Goal: Task Accomplishment & Management: Manage account settings

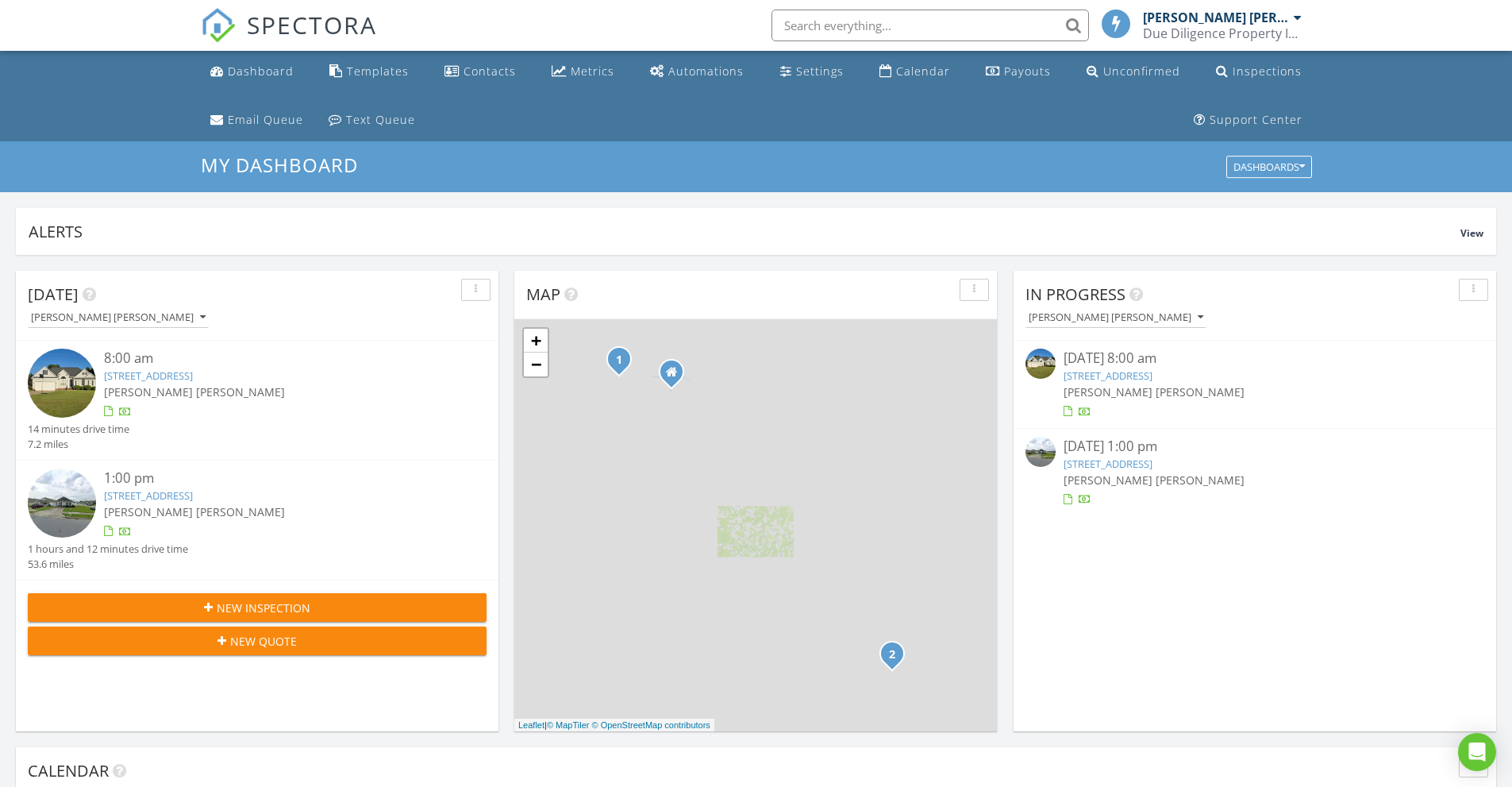
scroll to position [8, 8]
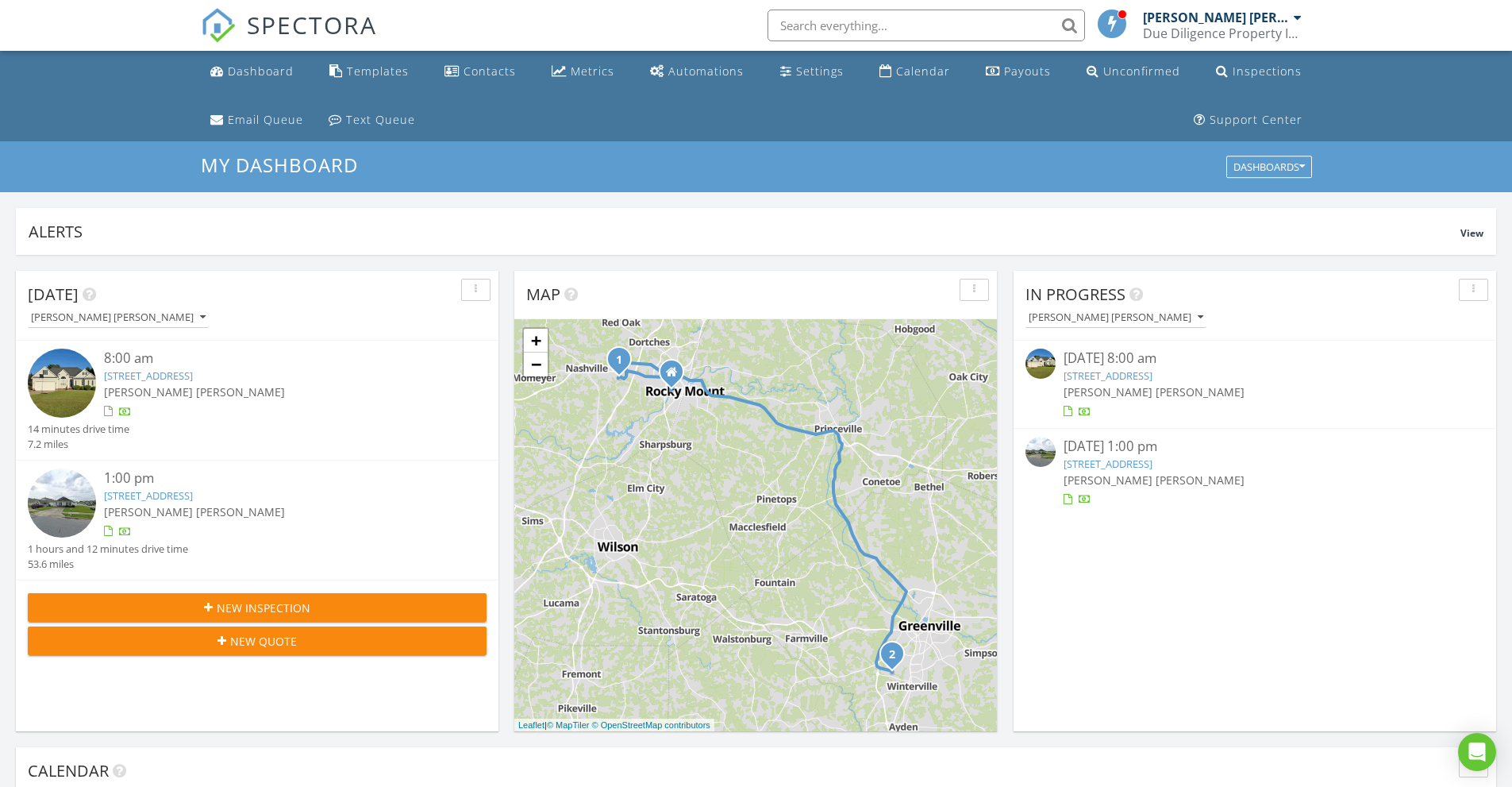
click at [1125, 371] on link "922 Bridle Dr, Rocky Mount, NC 27804" at bounding box center [1108, 376] width 89 height 14
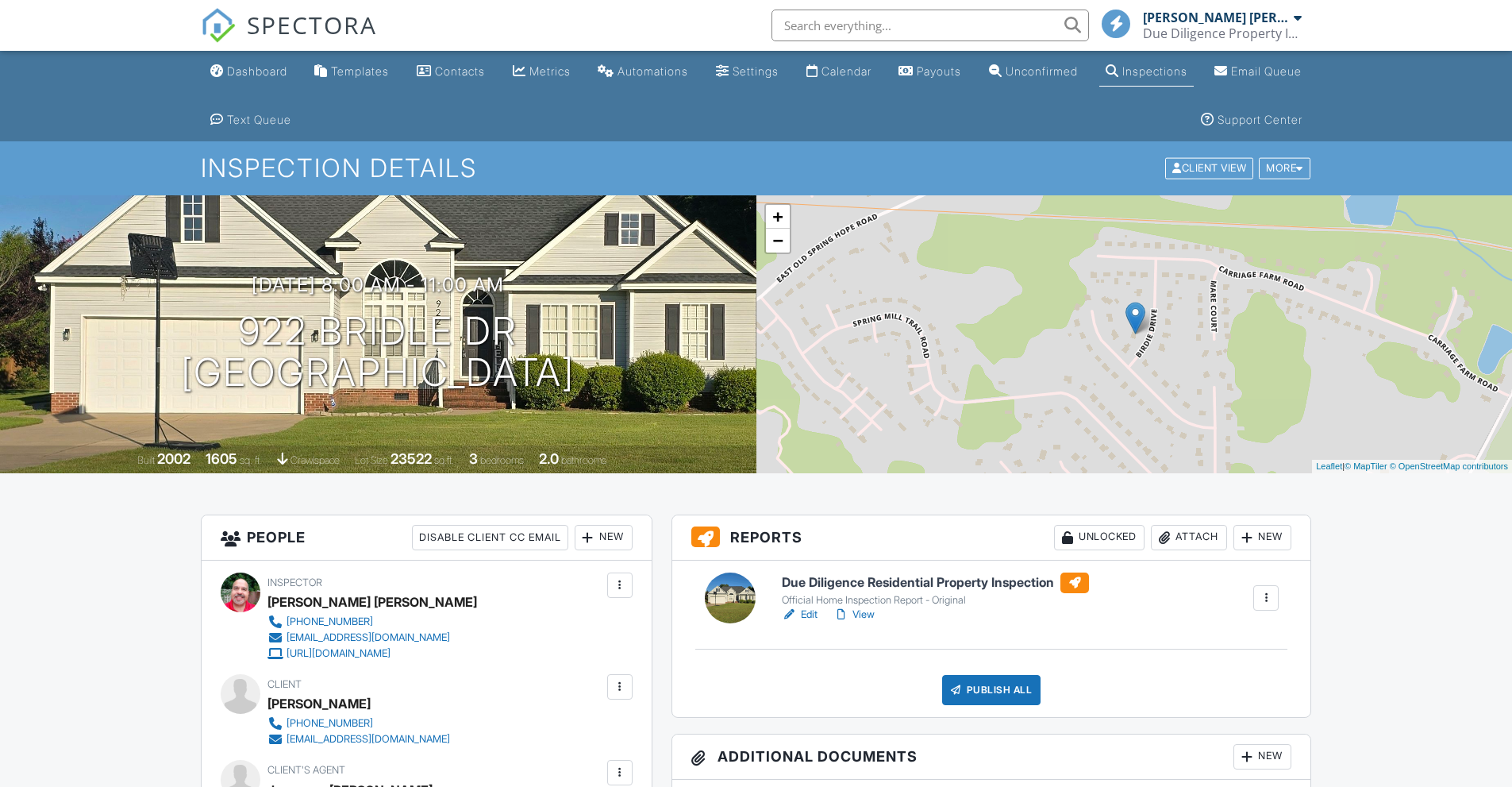
click at [967, 579] on h6 "Due Diligence Residential Property Inspection" at bounding box center [935, 582] width 308 height 21
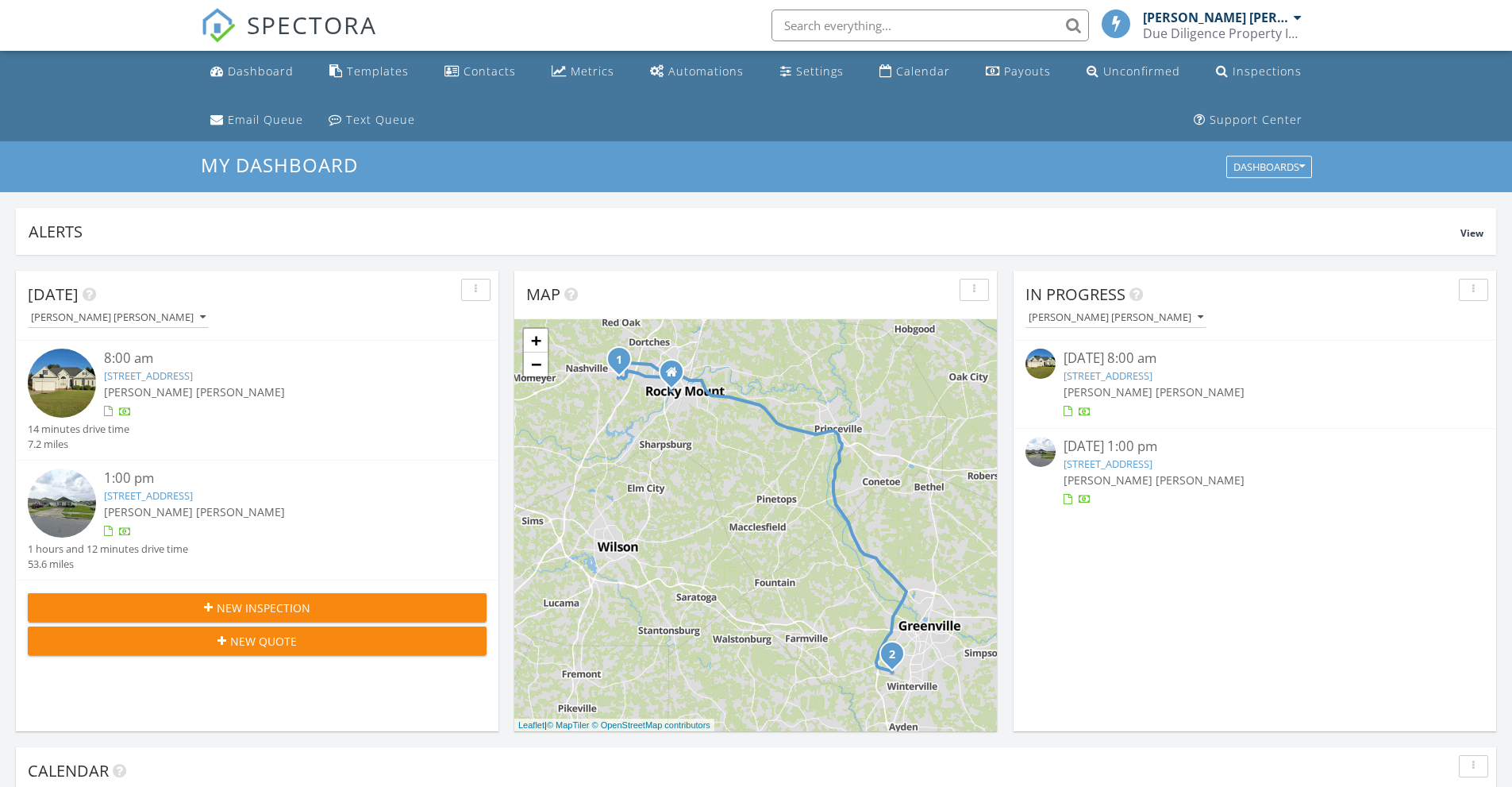
scroll to position [8, 8]
click at [1122, 383] on link "922 Bridle Dr, Rocky Mount, NC 27804" at bounding box center [1108, 376] width 89 height 14
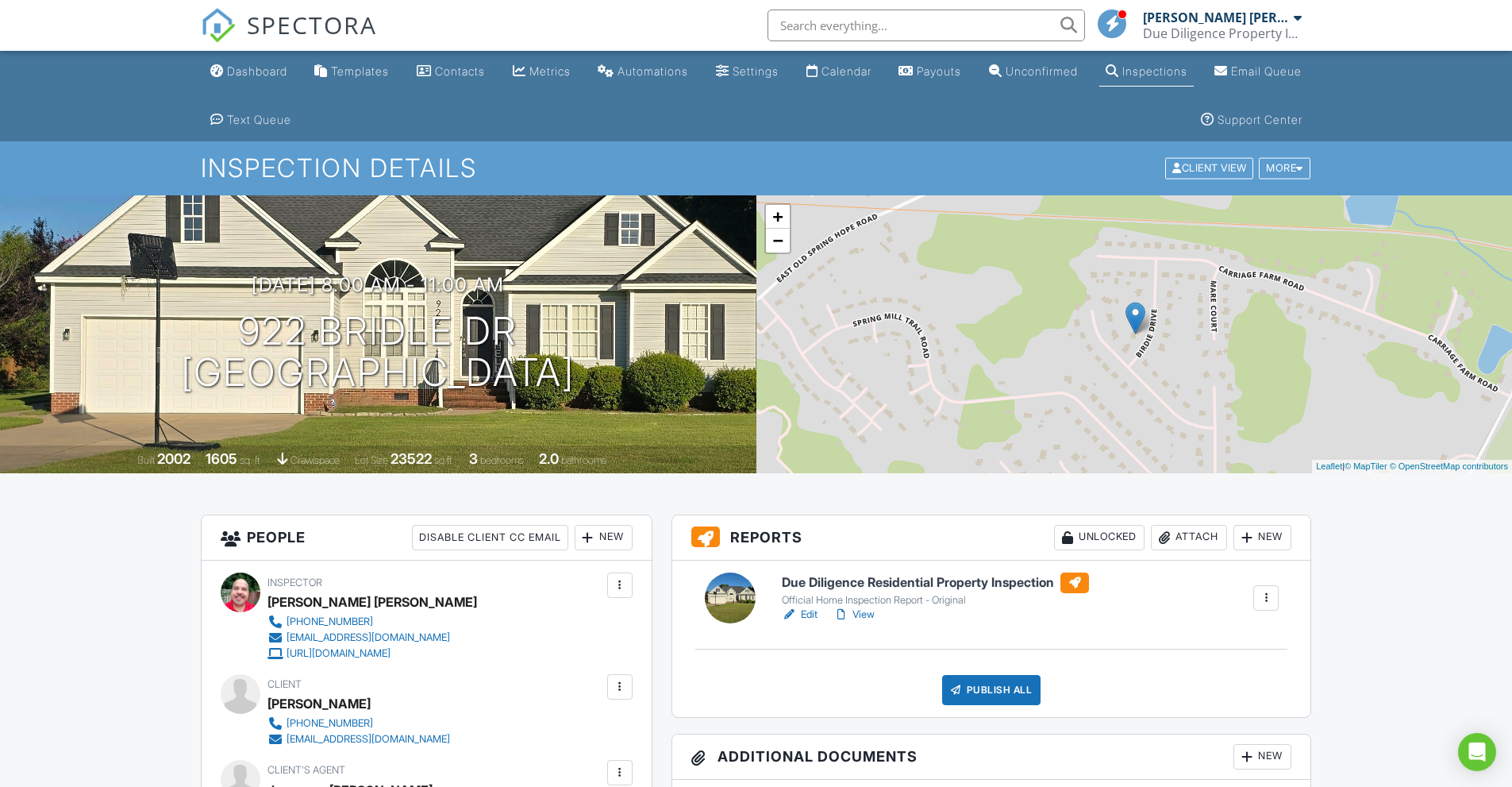
click at [900, 578] on h6 "Due Diligence Residential Property Inspection" at bounding box center [935, 582] width 308 height 21
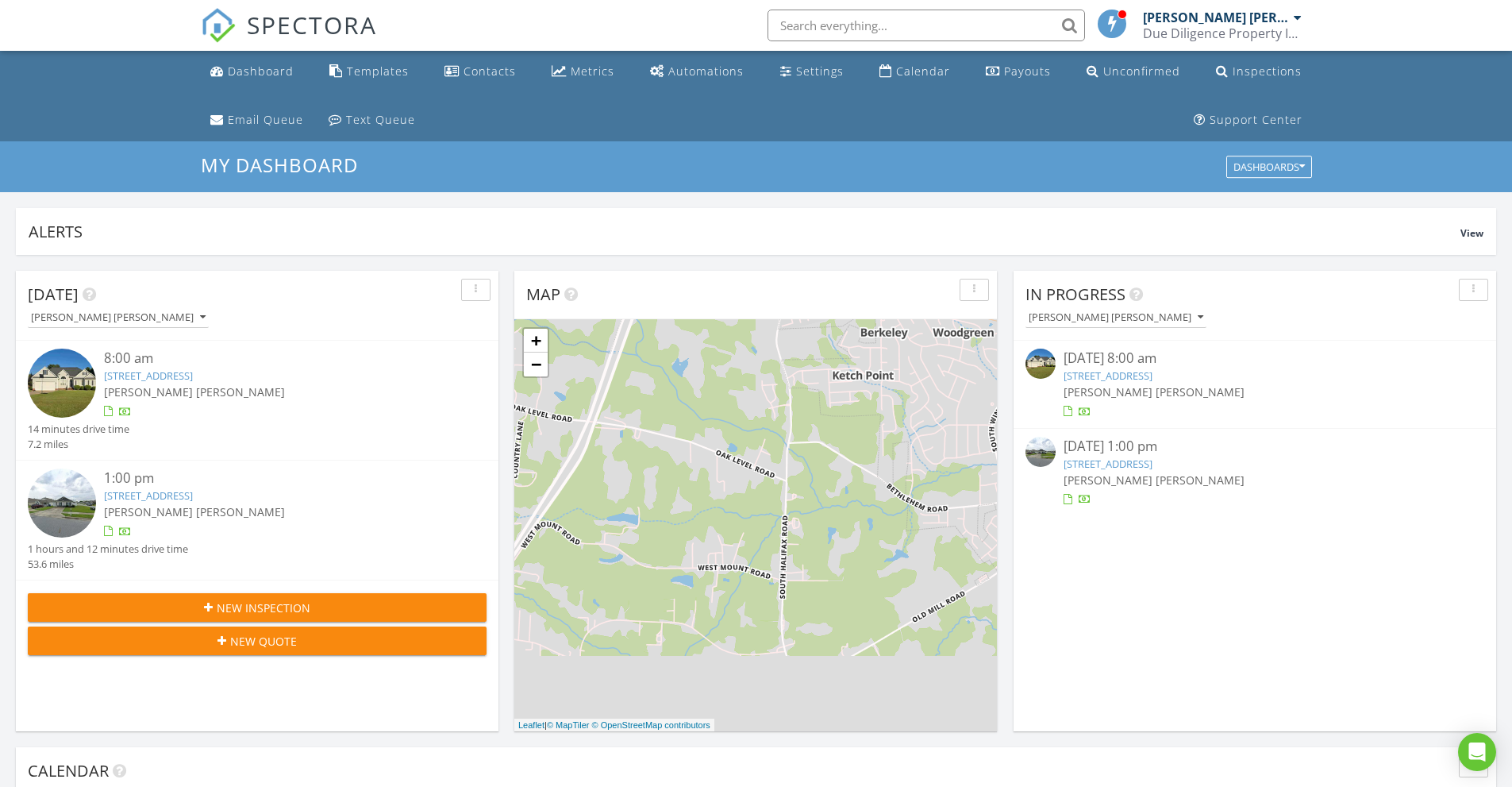
scroll to position [1469, 1537]
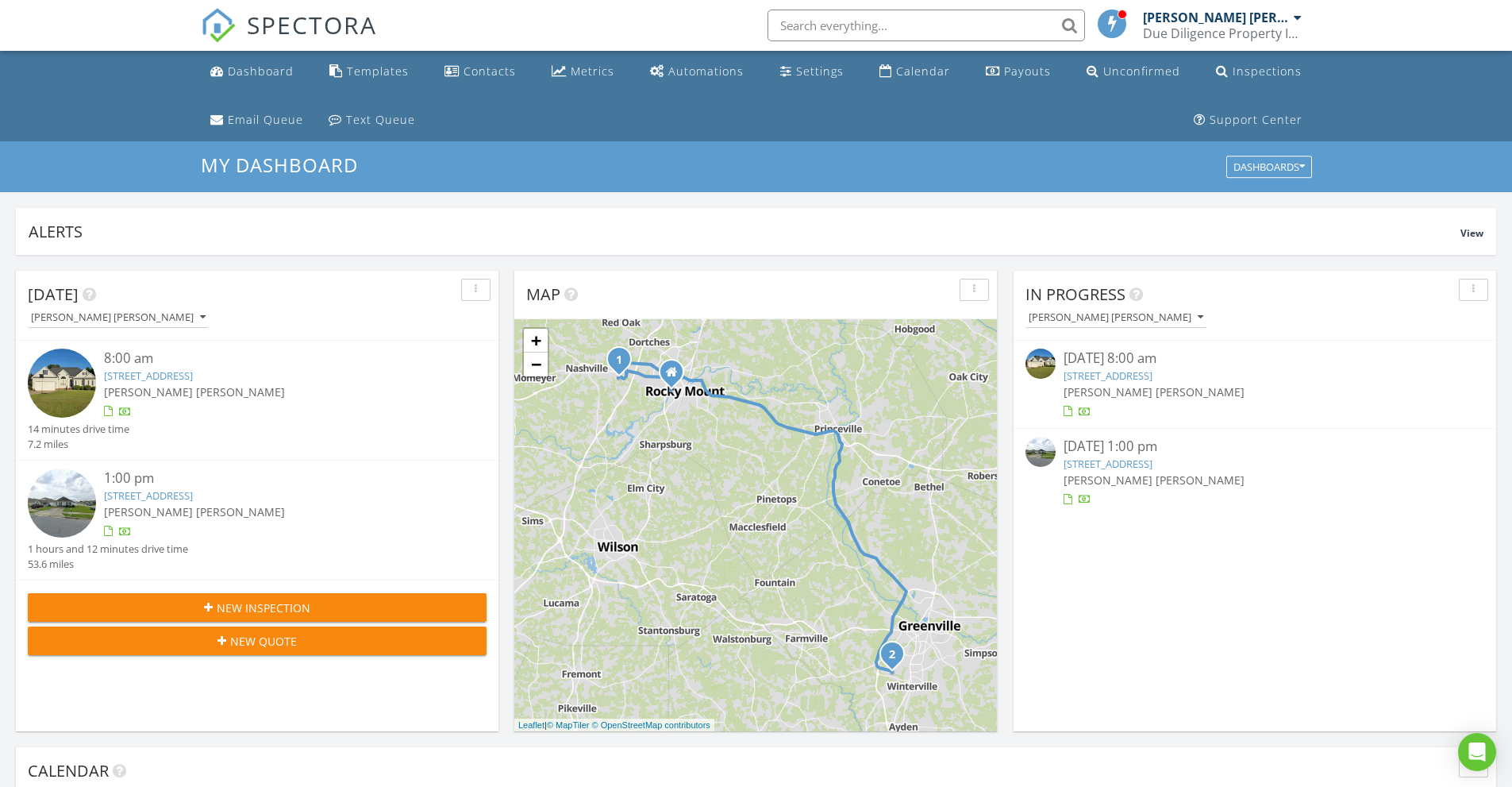
click at [1129, 373] on link "922 Bridle Dr, Rocky Mount, NC 27804" at bounding box center [1108, 376] width 89 height 14
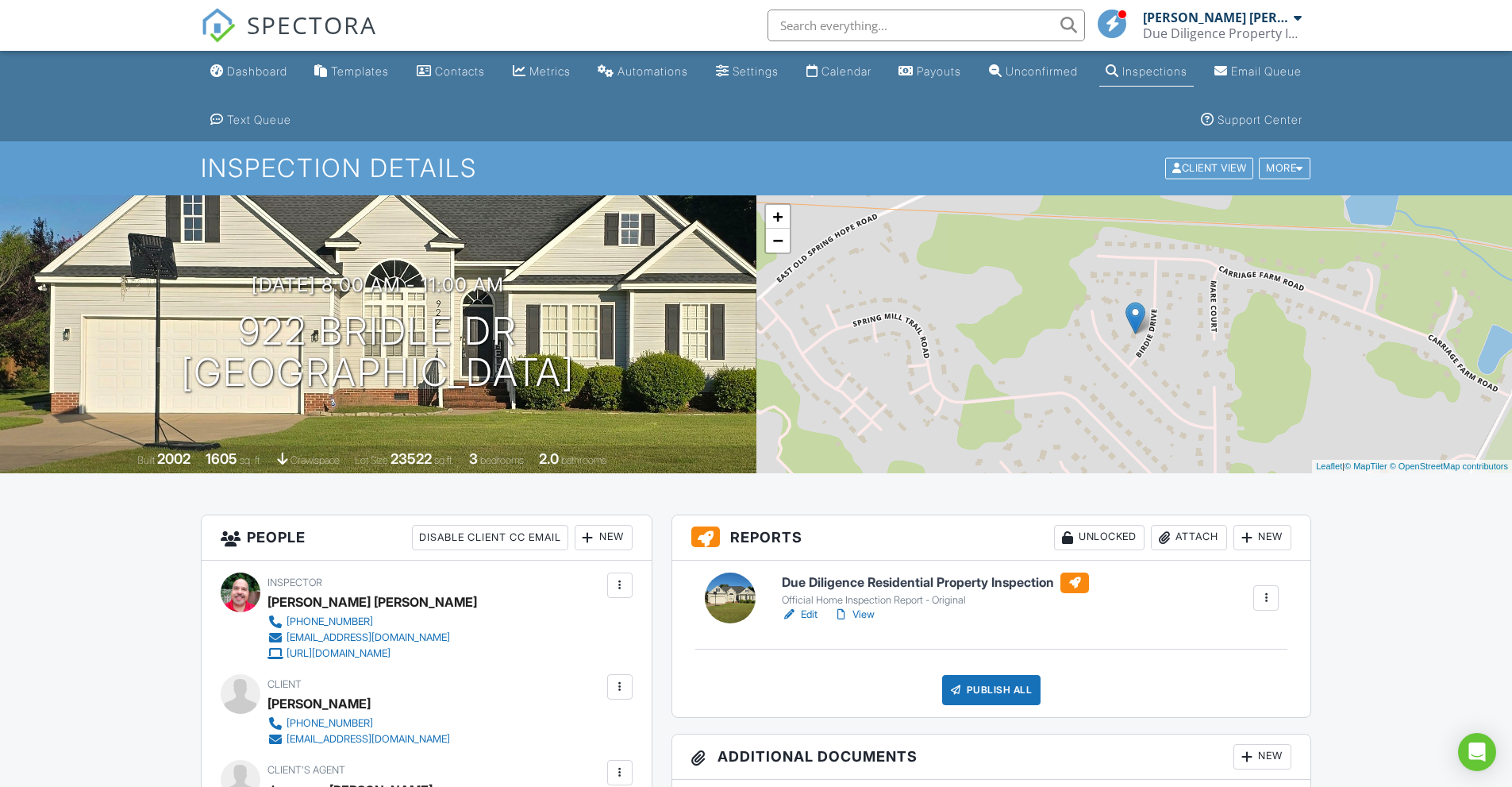
click at [942, 586] on h6 "Due Diligence Residential Property Inspection" at bounding box center [935, 582] width 308 height 21
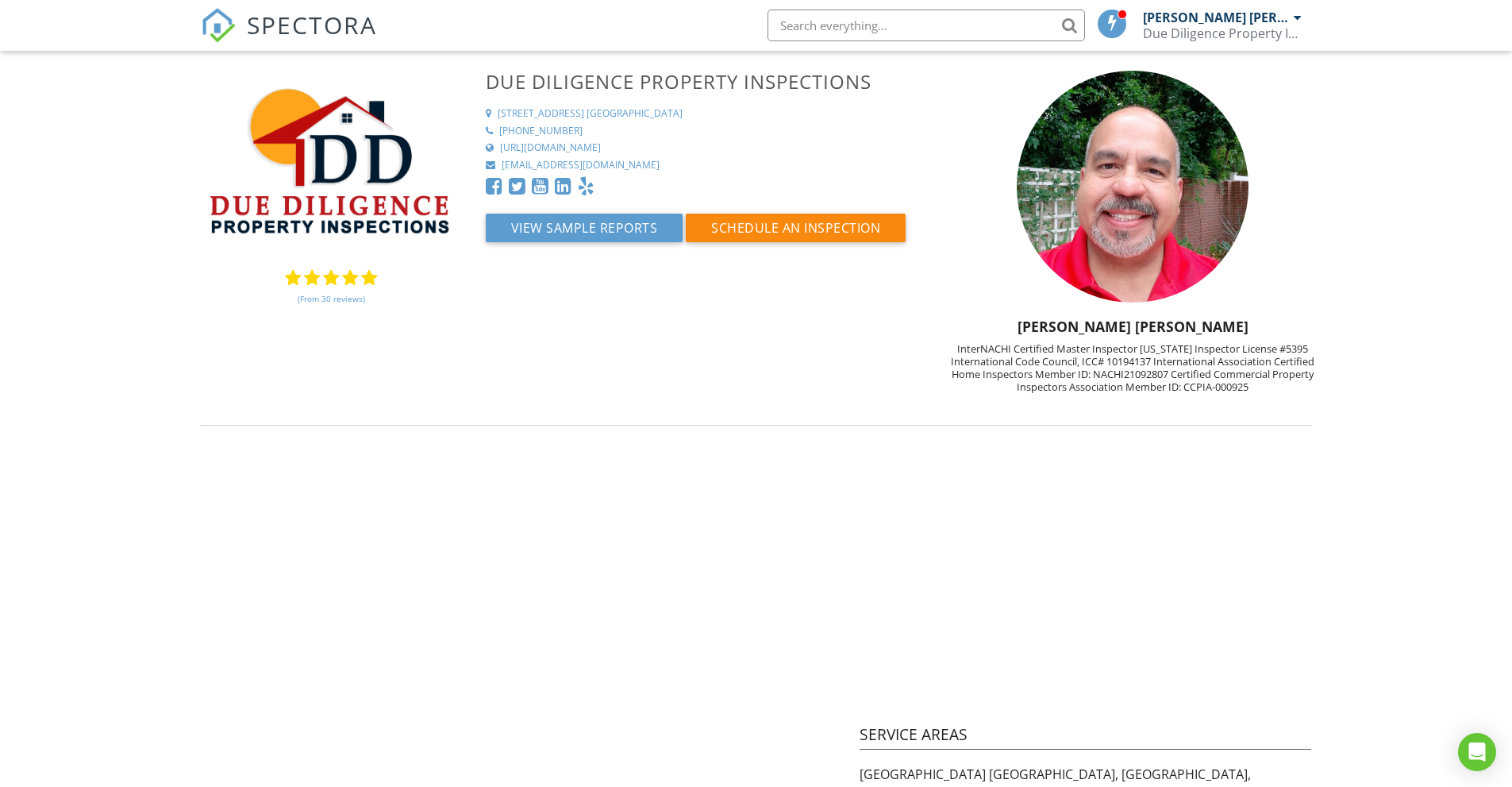
click at [342, 19] on span "SPECTORA" at bounding box center [312, 24] width 131 height 33
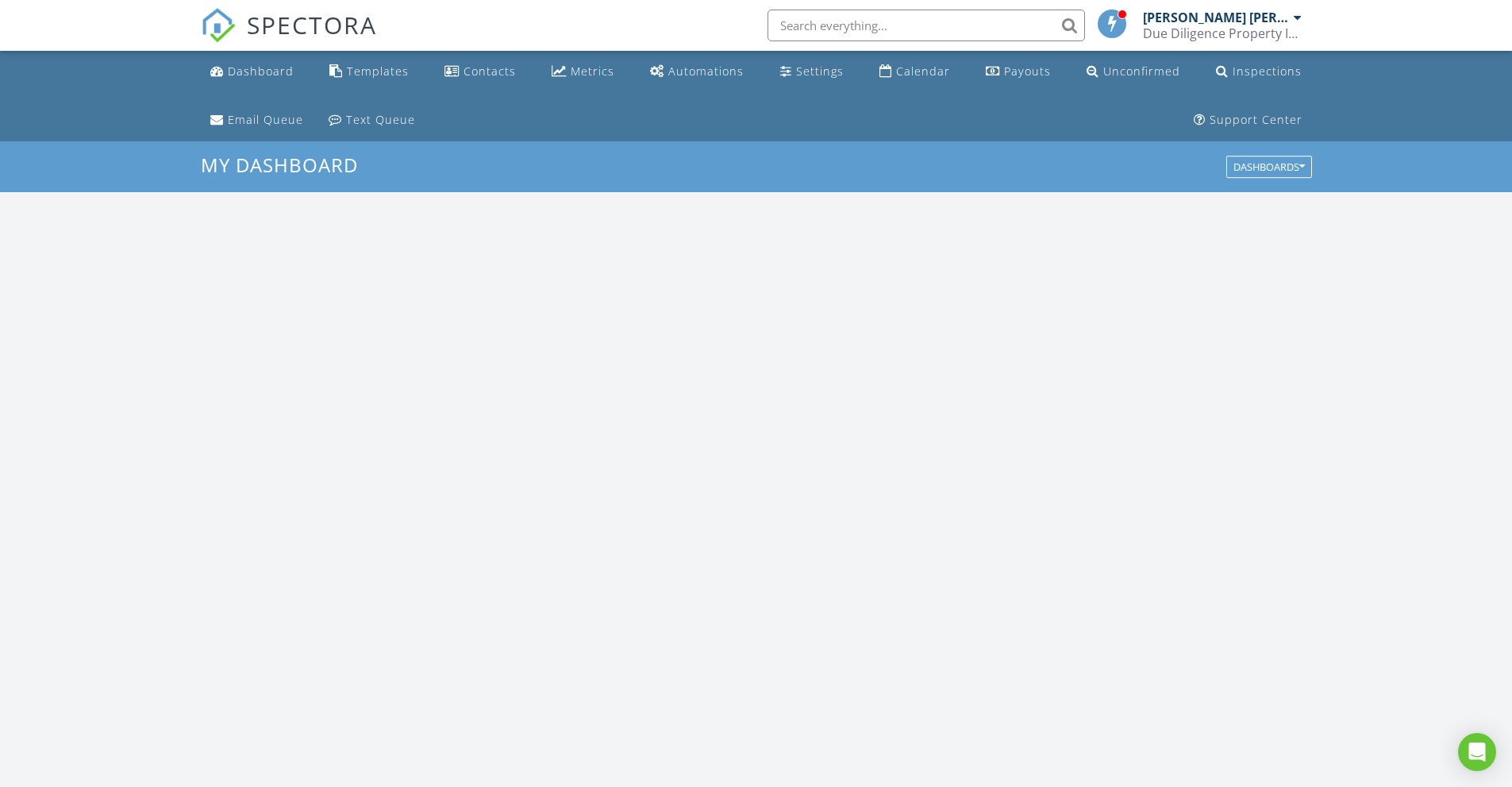
scroll to position [1469, 1537]
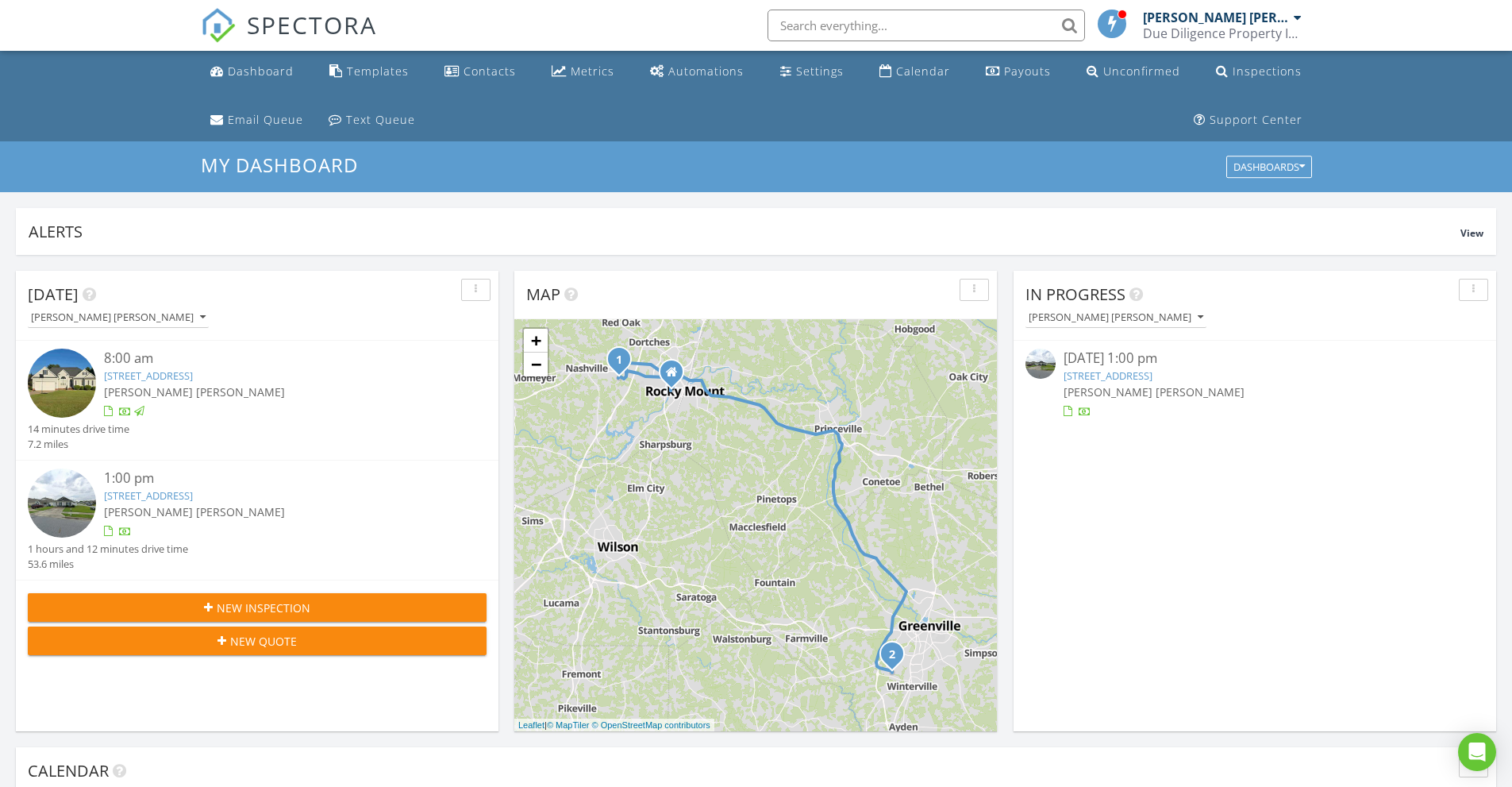
click at [1139, 373] on link "[STREET_ADDRESS]" at bounding box center [1108, 376] width 89 height 14
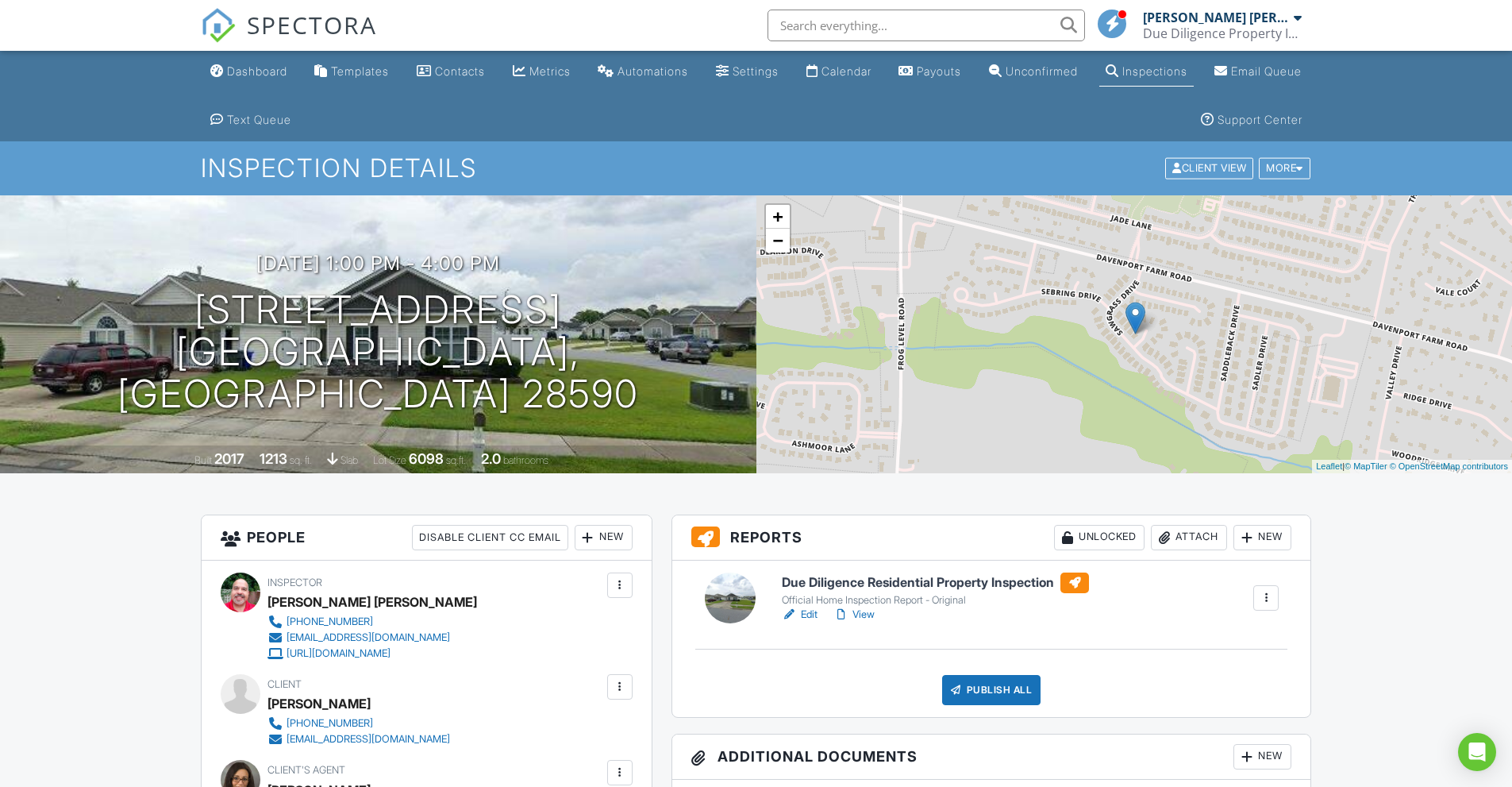
click at [930, 580] on h6 "Due Diligence Residential Property Inspection" at bounding box center [935, 582] width 308 height 21
